Goal: Transaction & Acquisition: Purchase product/service

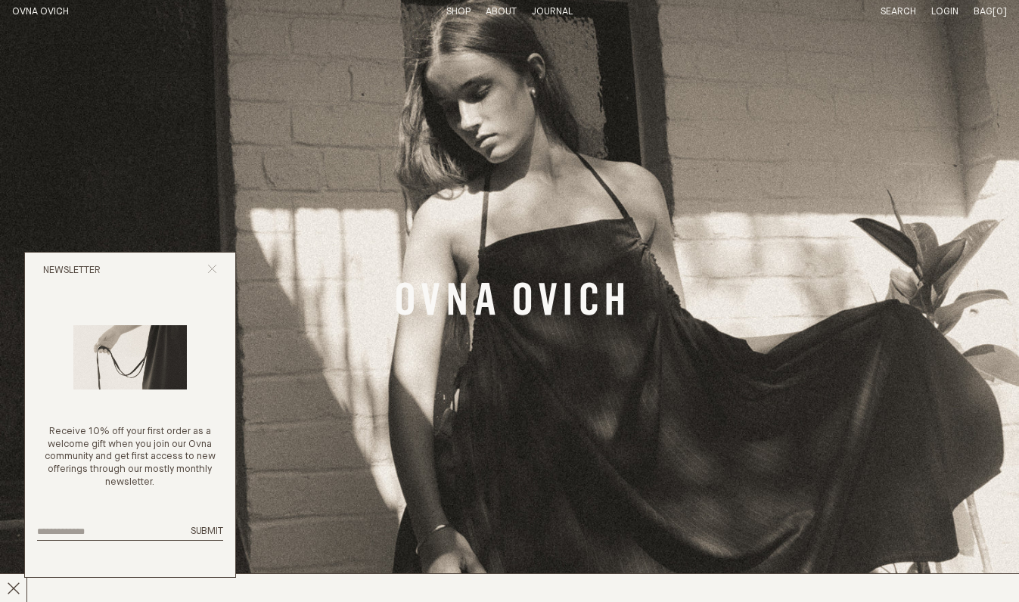
click at [215, 264] on icon "Close popup" at bounding box center [212, 269] width 10 height 10
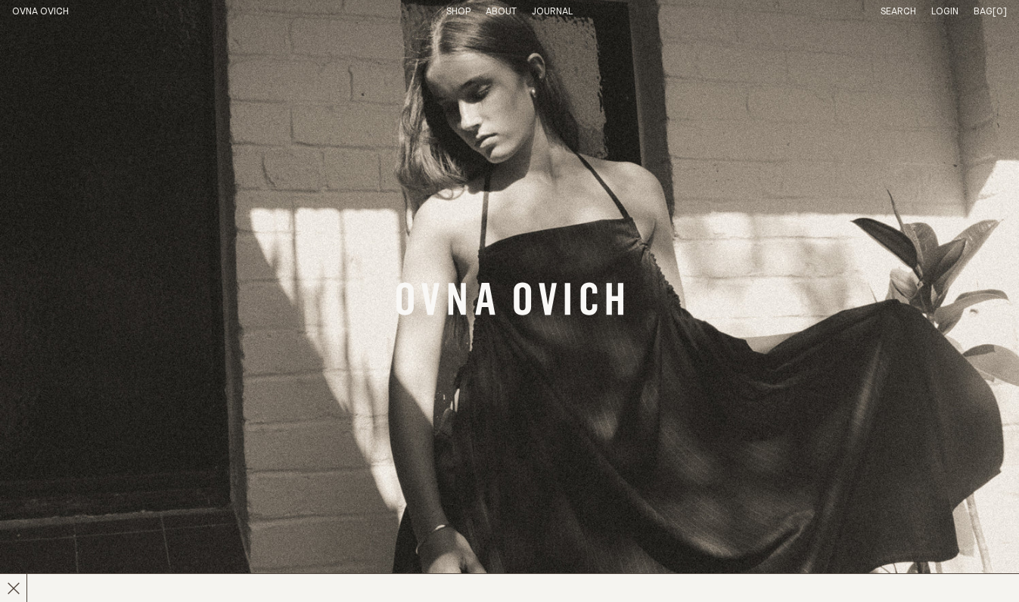
click at [460, 7] on link "Shop" at bounding box center [458, 12] width 24 height 10
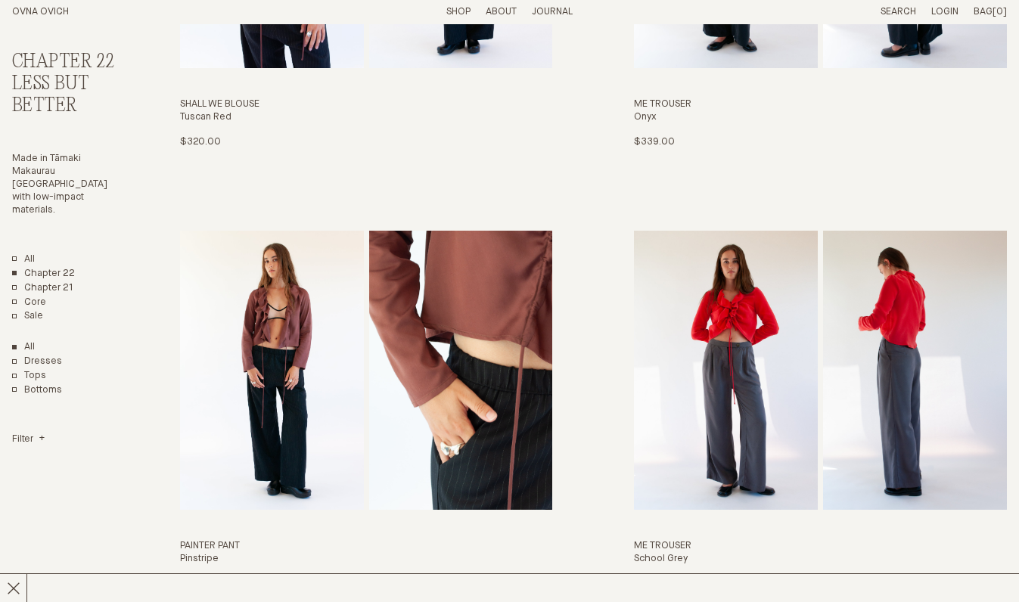
scroll to position [2193, 0]
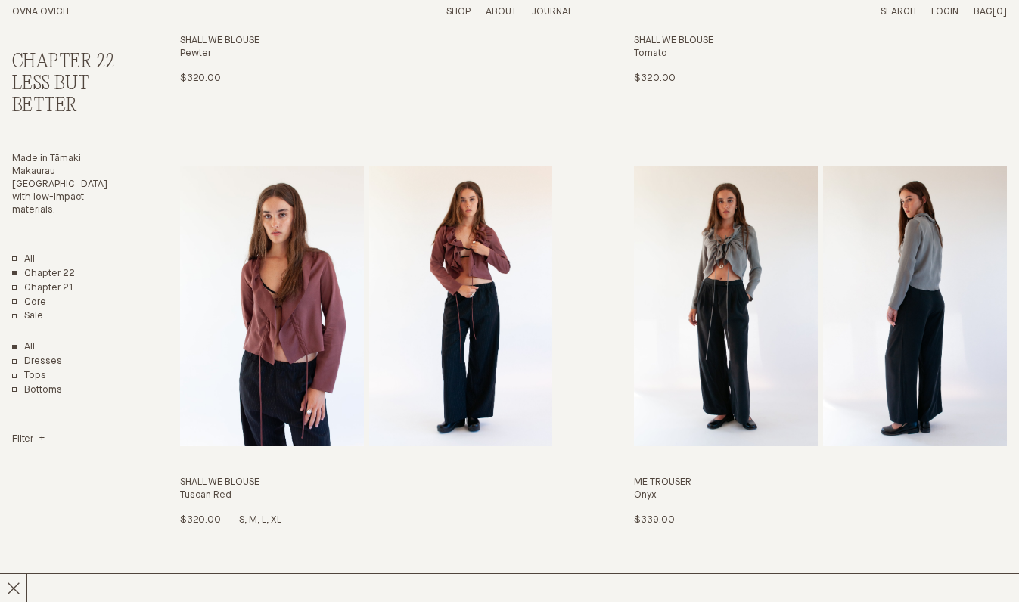
click at [289, 287] on img "Shall We Blouse" at bounding box center [272, 305] width 184 height 279
